Goal: Information Seeking & Learning: Learn about a topic

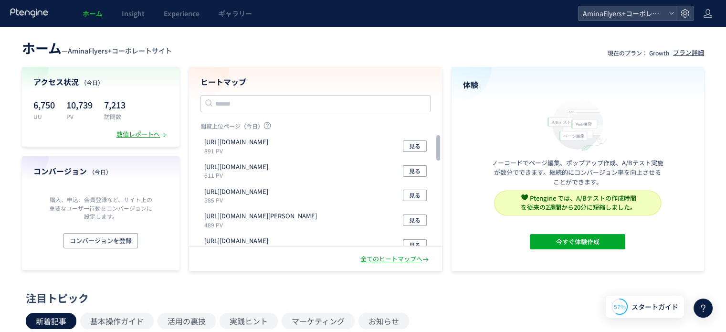
click at [154, 131] on div "数値レポートへ" at bounding box center [142, 134] width 52 height 9
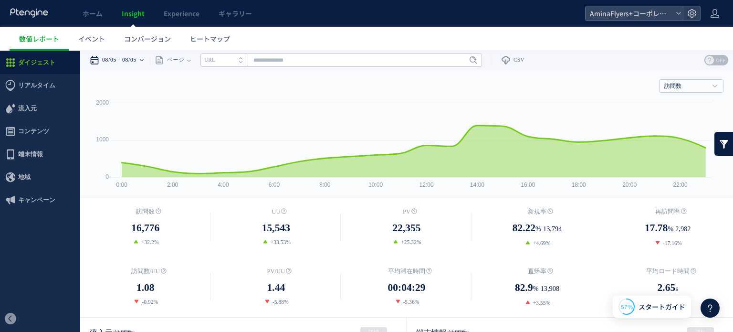
click at [144, 60] on use at bounding box center [142, 60] width 4 height 2
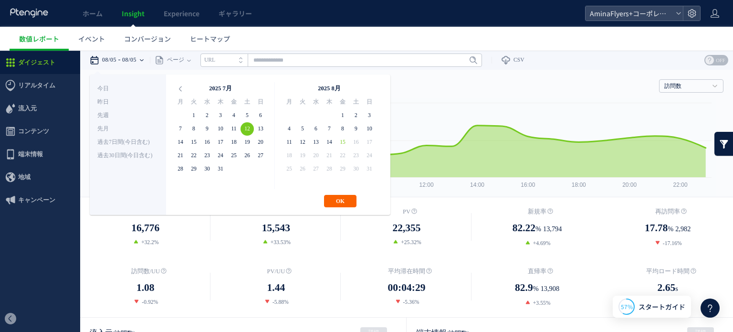
click at [335, 199] on button "OK" at bounding box center [340, 201] width 32 height 12
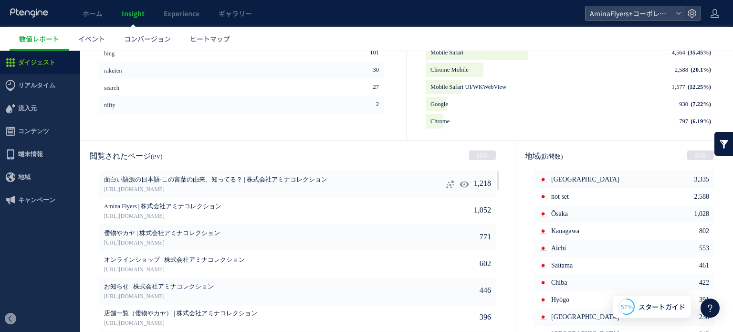
scroll to position [517, 0]
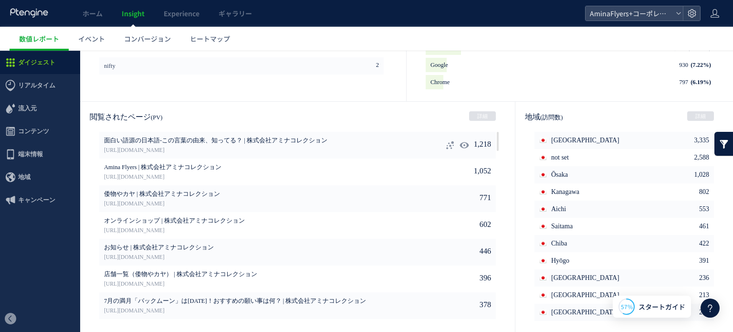
click at [460, 143] on use at bounding box center [464, 144] width 9 height 7
type input "**********"
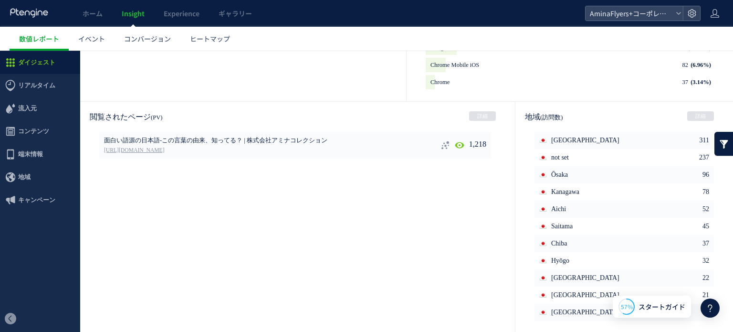
click at [218, 146] on link "[URL][DOMAIN_NAME]" at bounding box center [252, 150] width 296 height 9
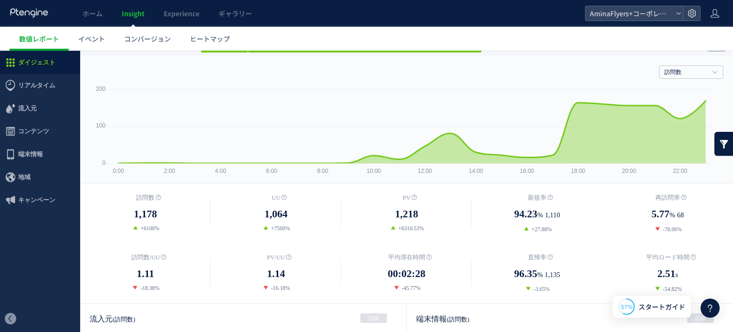
scroll to position [0, 0]
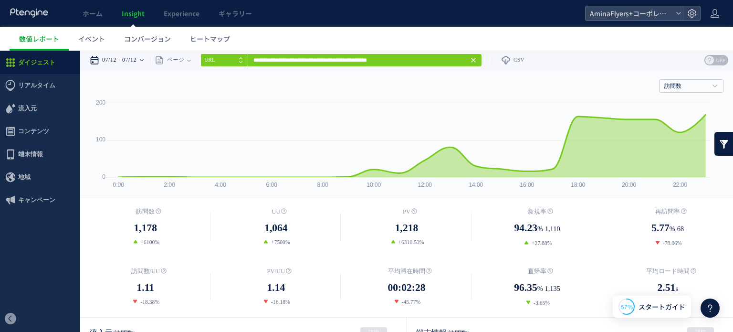
click at [150, 63] on div "07/12 07/12" at bounding box center [120, 60] width 60 height 19
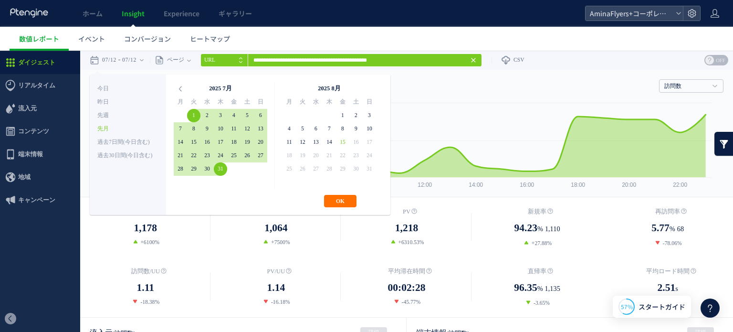
drag, startPoint x: 219, startPoint y: 171, endPoint x: 262, endPoint y: 188, distance: 46.1
click at [331, 205] on button "OK" at bounding box center [340, 201] width 32 height 12
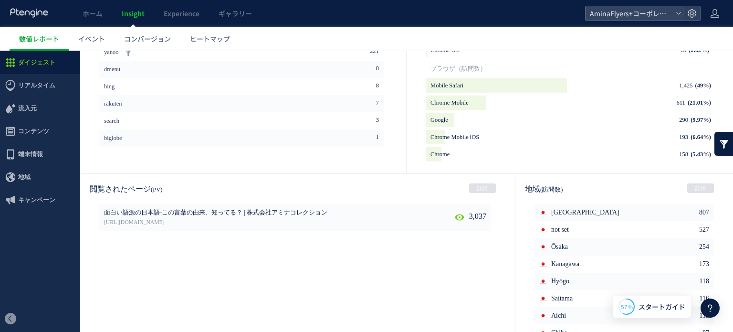
scroll to position [517, 0]
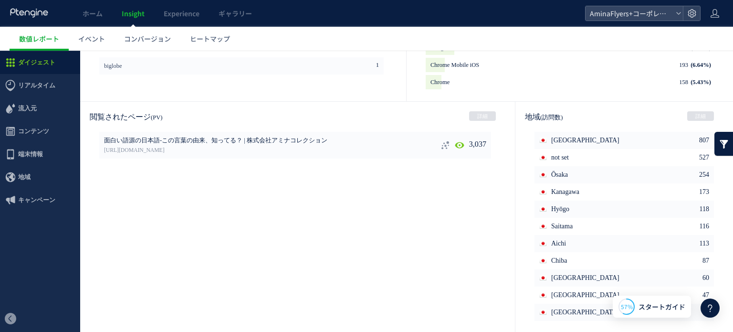
click at [441, 143] on icon at bounding box center [446, 145] width 10 height 10
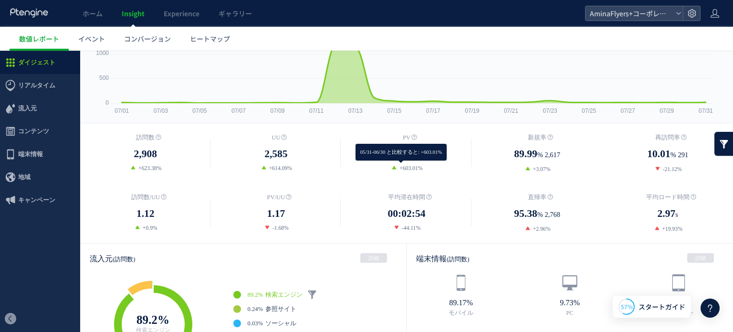
scroll to position [0, 0]
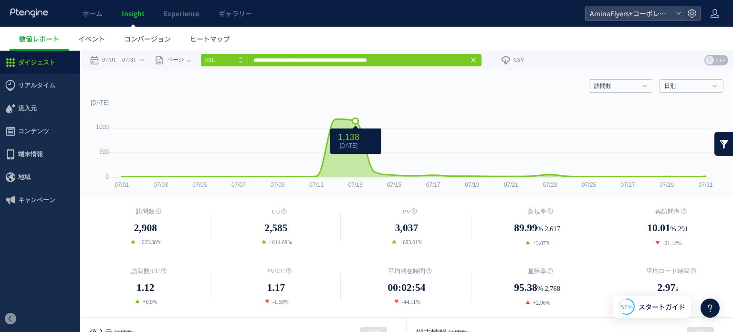
click at [355, 119] on icon at bounding box center [414, 148] width 594 height 58
click at [336, 118] on icon at bounding box center [336, 119] width 6 height 6
click at [340, 133] on icon "1,178" at bounding box center [328, 135] width 21 height 10
click at [634, 85] on h4 "訪問数" at bounding box center [621, 85] width 64 height 13
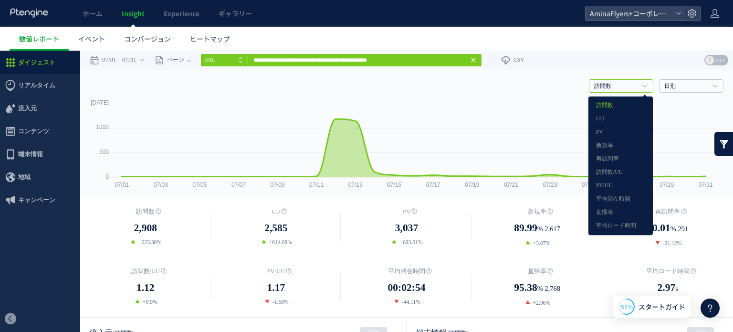
click at [724, 146] on link at bounding box center [724, 144] width 19 height 24
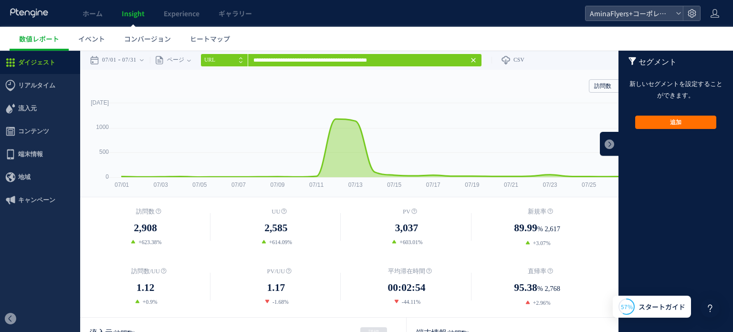
click at [665, 129] on footer "追加 追加 有効にする 無効にする クリア" at bounding box center [676, 122] width 115 height 42
click at [662, 126] on button "追加" at bounding box center [675, 122] width 81 height 13
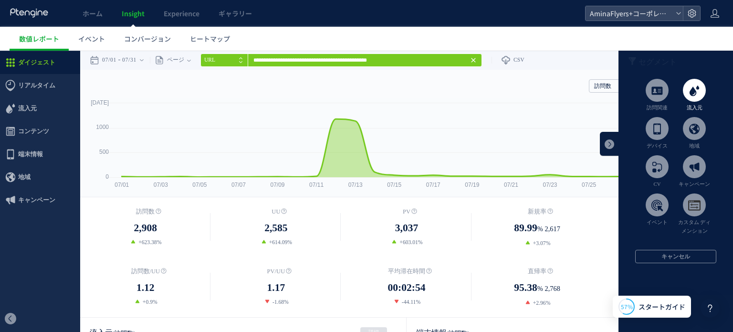
click at [684, 102] on li "流入元" at bounding box center [694, 95] width 37 height 33
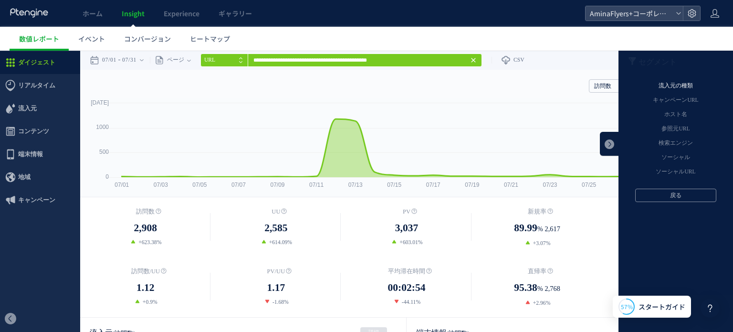
click at [669, 85] on li "流入元の種類" at bounding box center [676, 86] width 115 height 14
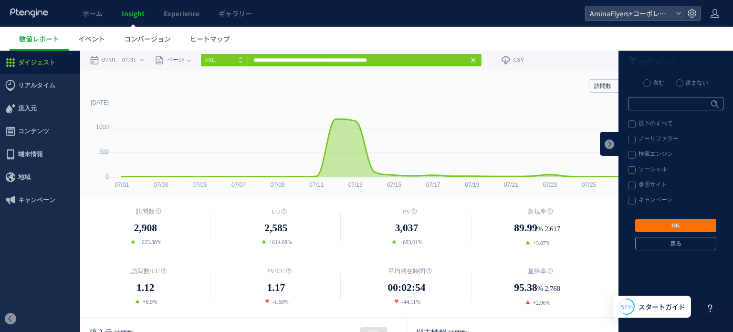
click at [628, 124] on label "以下のすべて" at bounding box center [675, 124] width 95 height 8
click at [651, 225] on button "OK" at bounding box center [675, 225] width 81 height 13
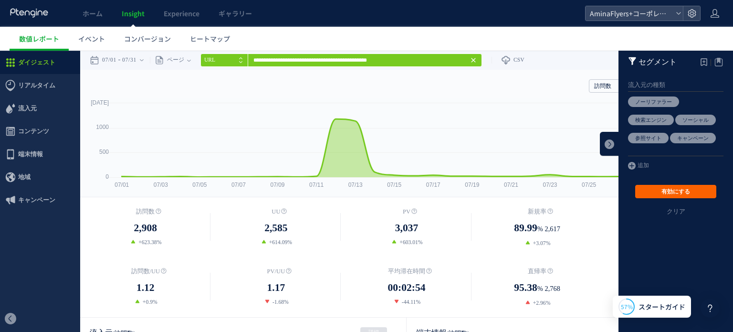
click at [641, 192] on button "有効にする" at bounding box center [675, 191] width 81 height 13
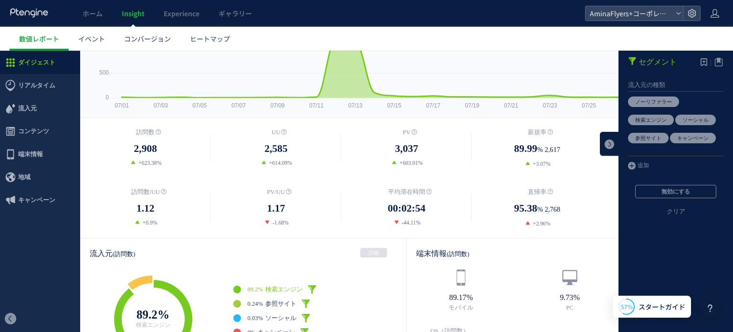
scroll to position [48, 0]
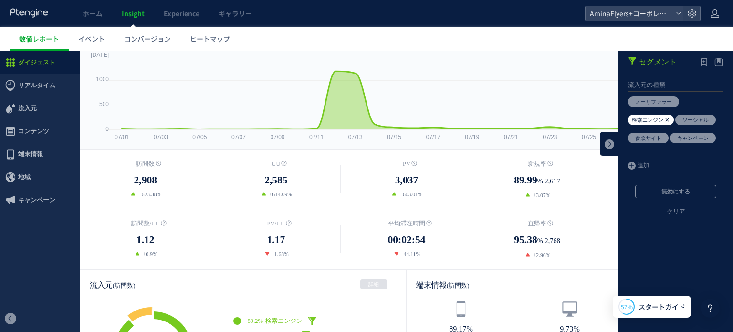
click at [649, 124] on span "検索エンジン" at bounding box center [651, 120] width 46 height 11
click at [670, 100] on icon at bounding box center [673, 101] width 6 height 11
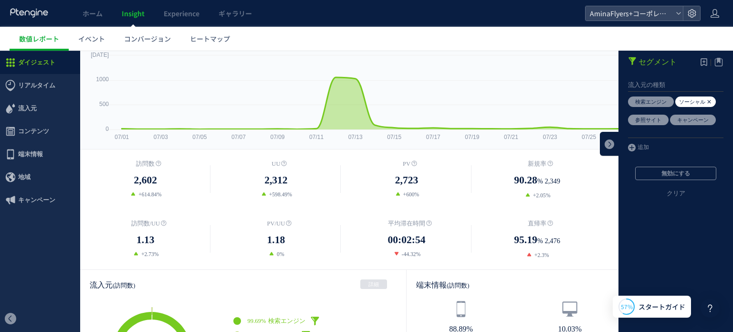
click at [707, 100] on icon at bounding box center [710, 101] width 6 height 11
click at [707, 102] on icon at bounding box center [710, 101] width 6 height 11
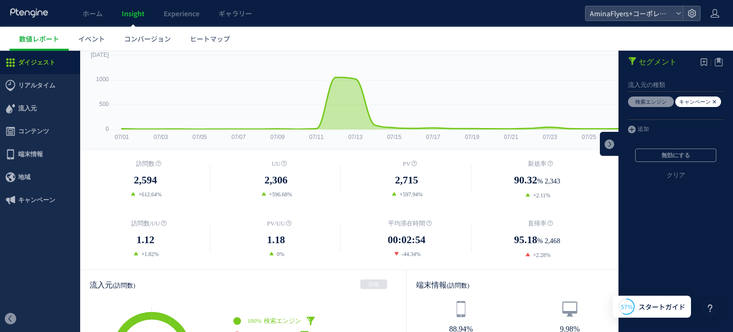
click at [703, 101] on em "キャンペーン" at bounding box center [695, 102] width 32 height 6
click at [712, 101] on icon at bounding box center [715, 101] width 6 height 11
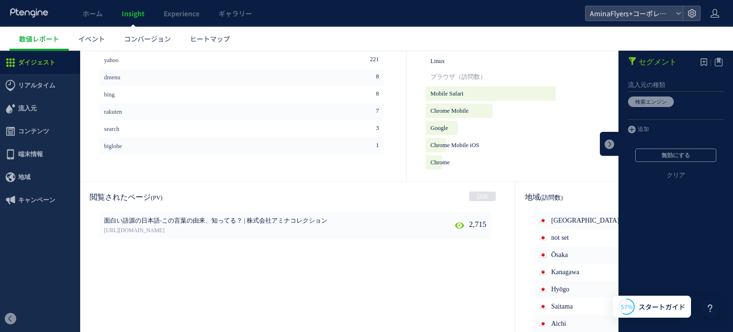
scroll to position [517, 0]
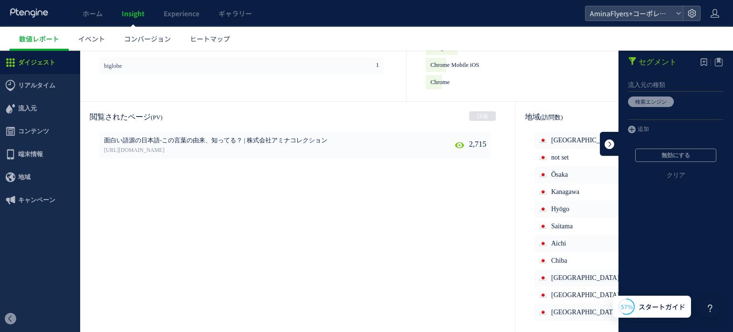
click at [607, 149] on link at bounding box center [609, 144] width 19 height 24
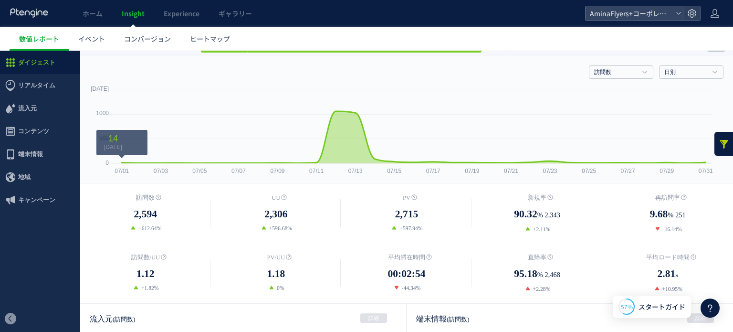
scroll to position [0, 0]
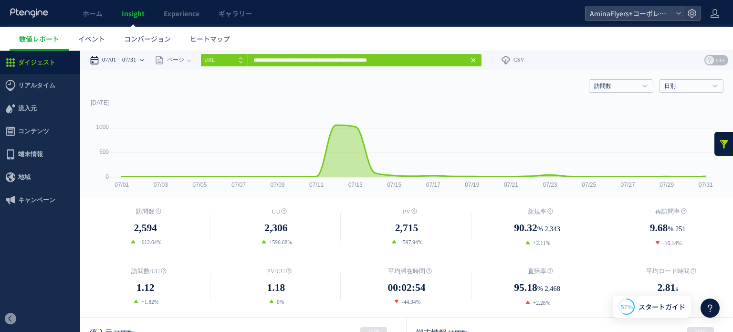
click at [144, 60] on icon at bounding box center [142, 60] width 4 height 2
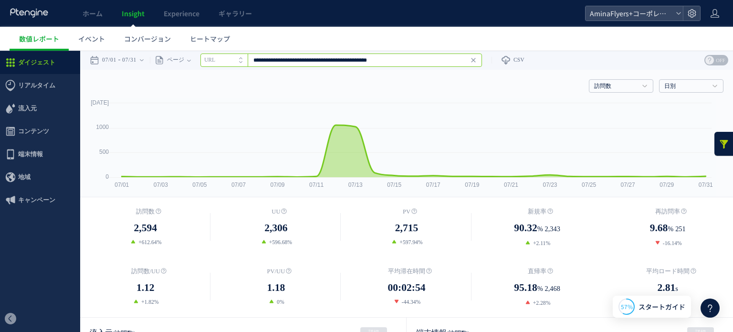
click at [287, 59] on input "**********" at bounding box center [341, 59] width 282 height 13
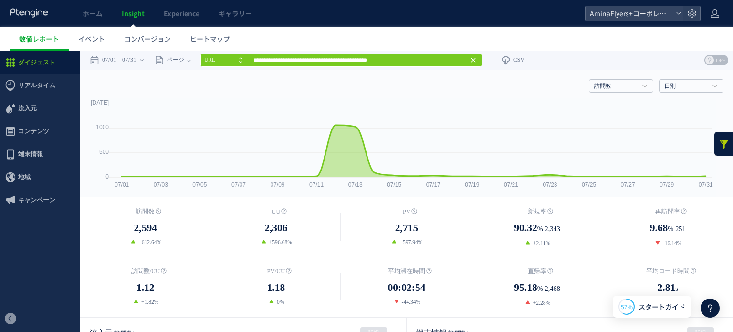
click at [477, 60] on icon at bounding box center [474, 60] width 8 height 8
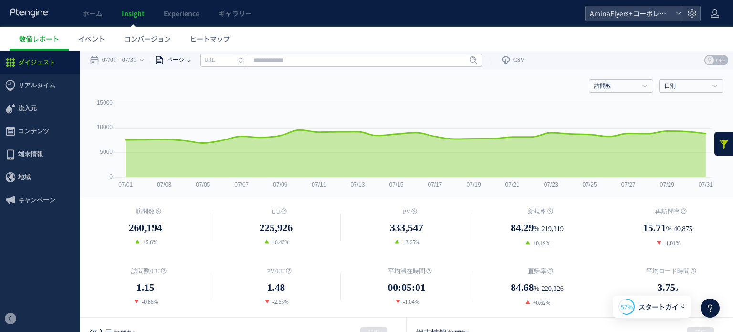
click at [164, 59] on icon at bounding box center [160, 60] width 10 height 10
click at [195, 94] on li "ページグループ" at bounding box center [189, 96] width 56 height 12
click at [265, 58] on input "text" at bounding box center [364, 59] width 282 height 13
click at [266, 98] on link "Flyers" at bounding box center [364, 95] width 276 height 12
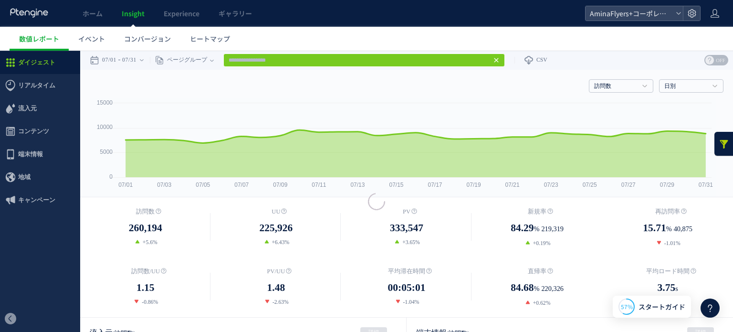
type input "******"
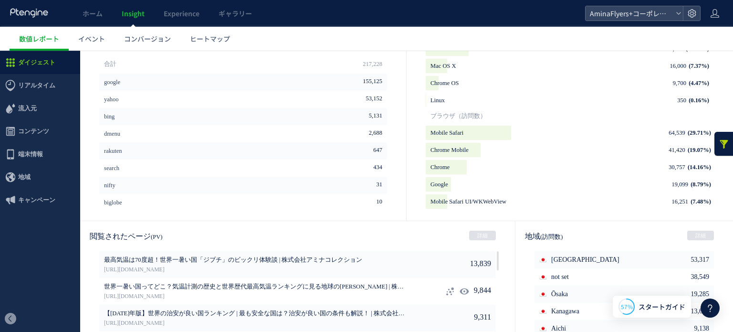
scroll to position [477, 0]
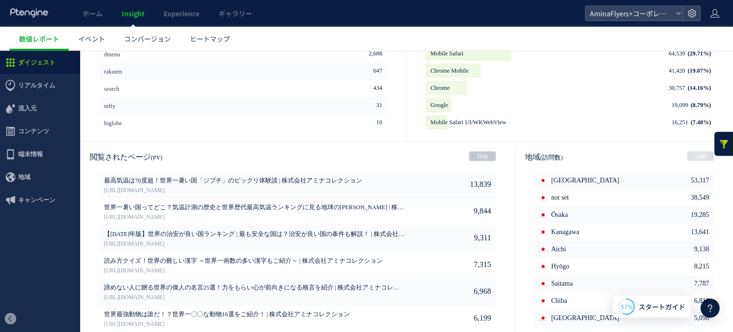
click at [475, 156] on link "詳細" at bounding box center [482, 156] width 27 height 10
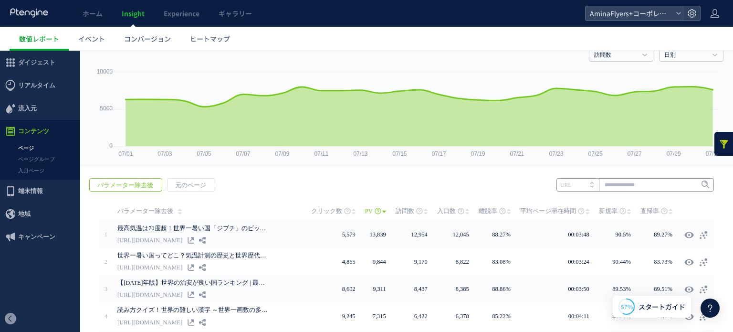
scroll to position [48, 0]
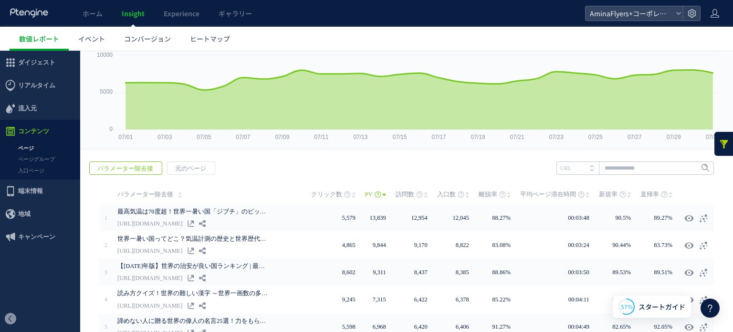
click at [573, 172] on li "URL" at bounding box center [578, 167] width 42 height 13
click at [610, 166] on input "text" at bounding box center [636, 167] width 158 height 13
type input "***"
click at [693, 169] on span "Enter" at bounding box center [699, 168] width 27 height 11
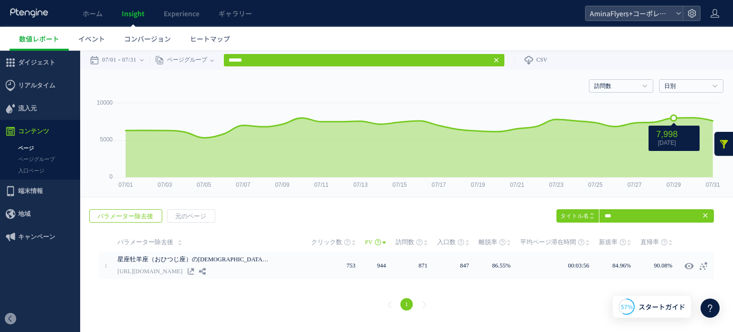
scroll to position [0, 0]
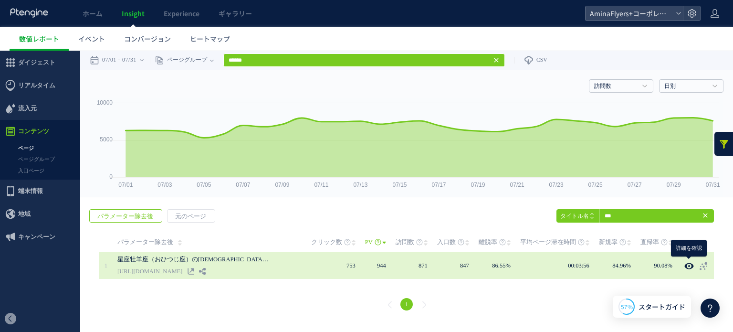
click at [685, 264] on use at bounding box center [689, 265] width 9 height 7
type input "**********"
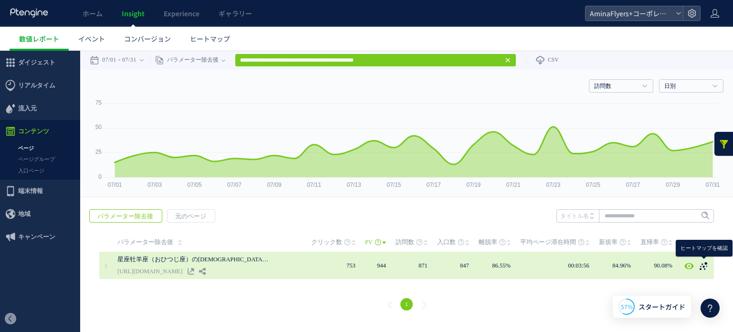
click at [701, 267] on icon at bounding box center [704, 266] width 10 height 10
